Goal: Task Accomplishment & Management: Use online tool/utility

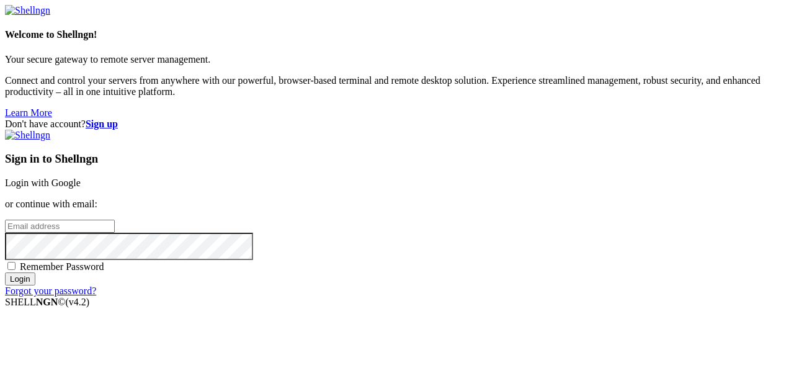
click at [81, 177] on link "Login with Google" at bounding box center [43, 182] width 76 height 11
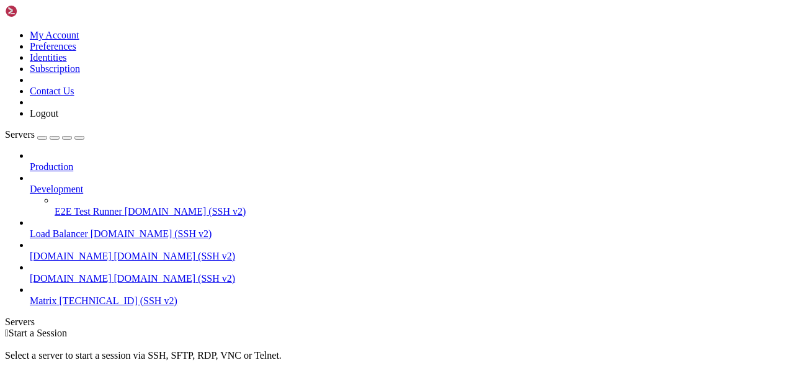
click at [57, 295] on span "Matrix" at bounding box center [43, 300] width 27 height 11
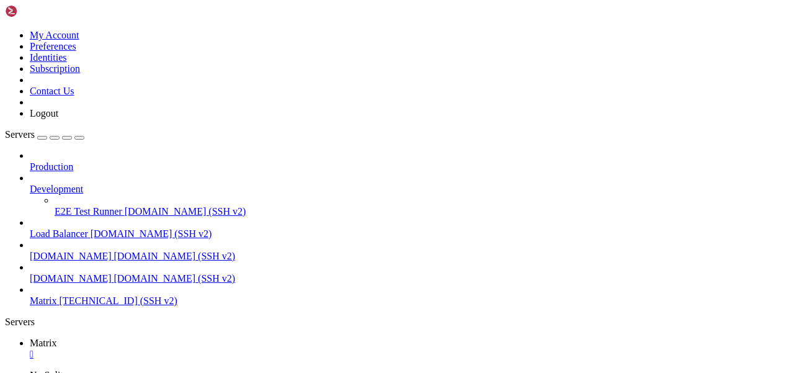
scroll to position [73, 0]
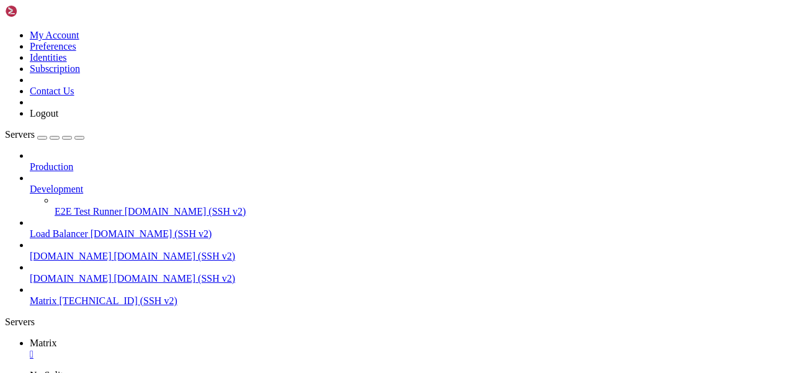
scroll to position [115, 0]
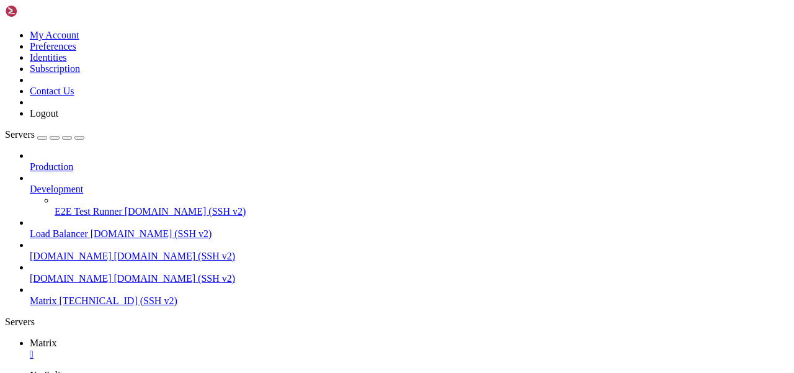
scroll to position [147, 0]
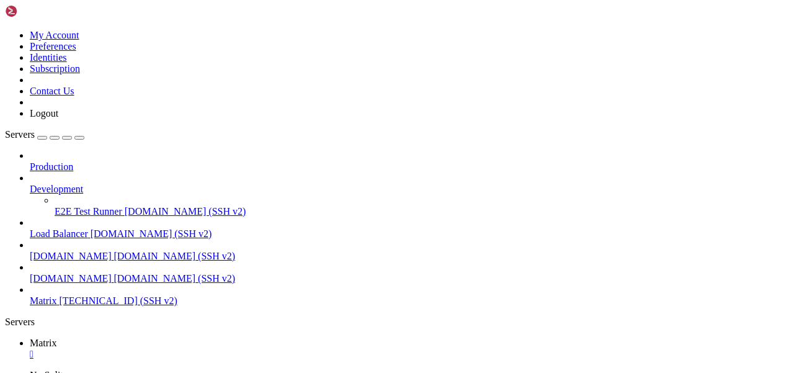
scroll to position [294, 0]
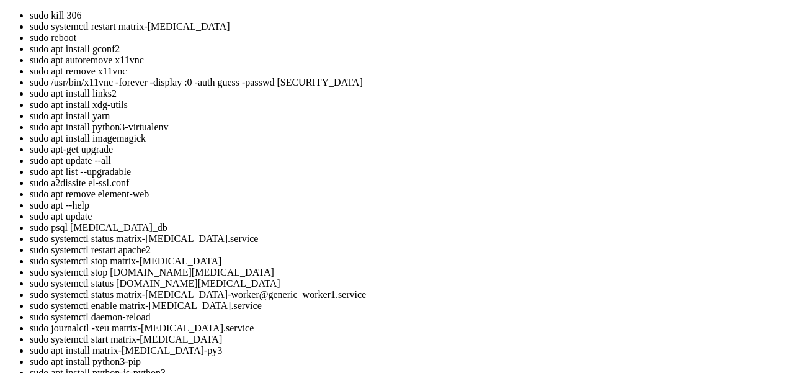
drag, startPoint x: 11, startPoint y: 1492, endPoint x: 132, endPoint y: 1492, distance: 120.9
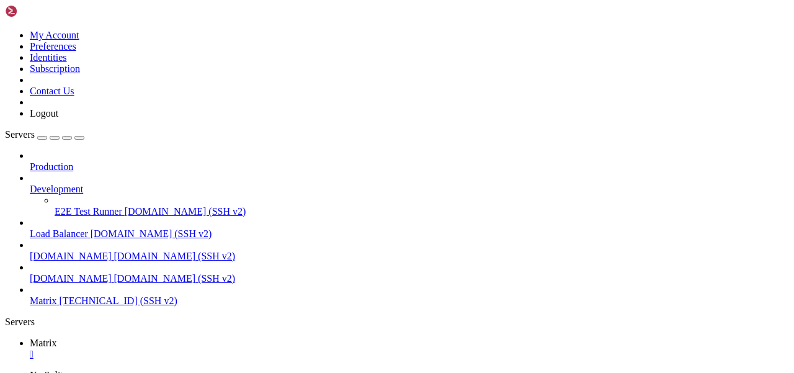
scroll to position [4405, 0]
drag, startPoint x: 327, startPoint y: 837, endPoint x: 118, endPoint y: 837, distance: 208.3
